Goal: Find contact information

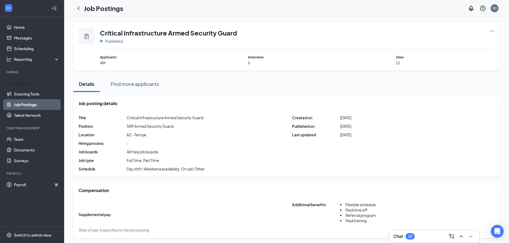
click at [32, 80] on link "Applicants" at bounding box center [37, 83] width 46 height 11
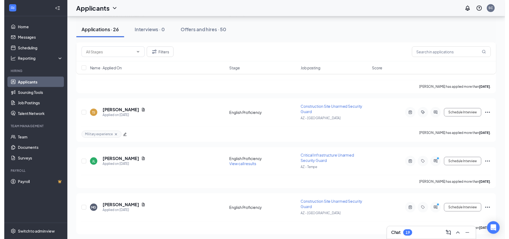
scroll to position [795, 0]
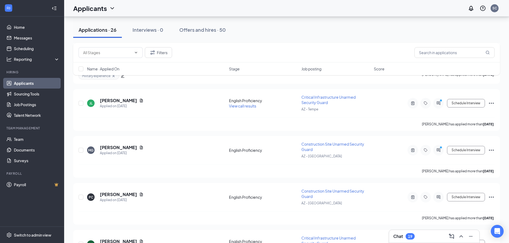
click at [119, 97] on div "[PERSON_NAME] Applied on [DATE] English Proficiency View call results Critical …" at bounding box center [287, 106] width 416 height 23
click at [120, 101] on h5 "[PERSON_NAME]" at bounding box center [118, 101] width 37 height 6
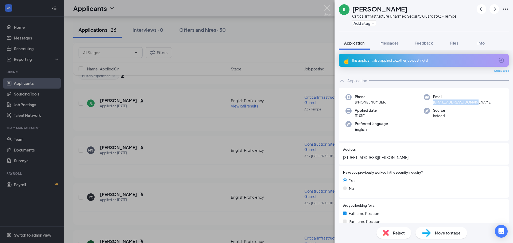
drag, startPoint x: 477, startPoint y: 102, endPoint x: 432, endPoint y: 104, distance: 45.2
click at [334, 104] on div "Email [EMAIL_ADDRESS][DOMAIN_NAME]" at bounding box center [463, 99] width 78 height 11
copy span "[EMAIL_ADDRESS][DOMAIN_NAME]"
drag, startPoint x: 384, startPoint y: 103, endPoint x: 358, endPoint y: 104, distance: 25.7
click at [334, 104] on div "Phone [PHONE_NUMBER]" at bounding box center [384, 99] width 78 height 11
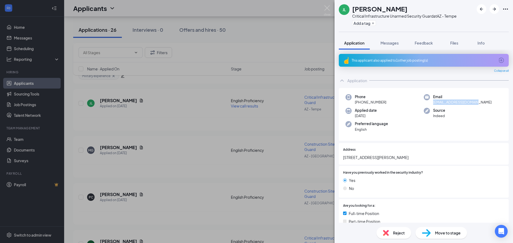
copy span "[PHONE_NUMBER]"
click at [326, 11] on img at bounding box center [327, 10] width 7 height 10
